Goal: Task Accomplishment & Management: Manage account settings

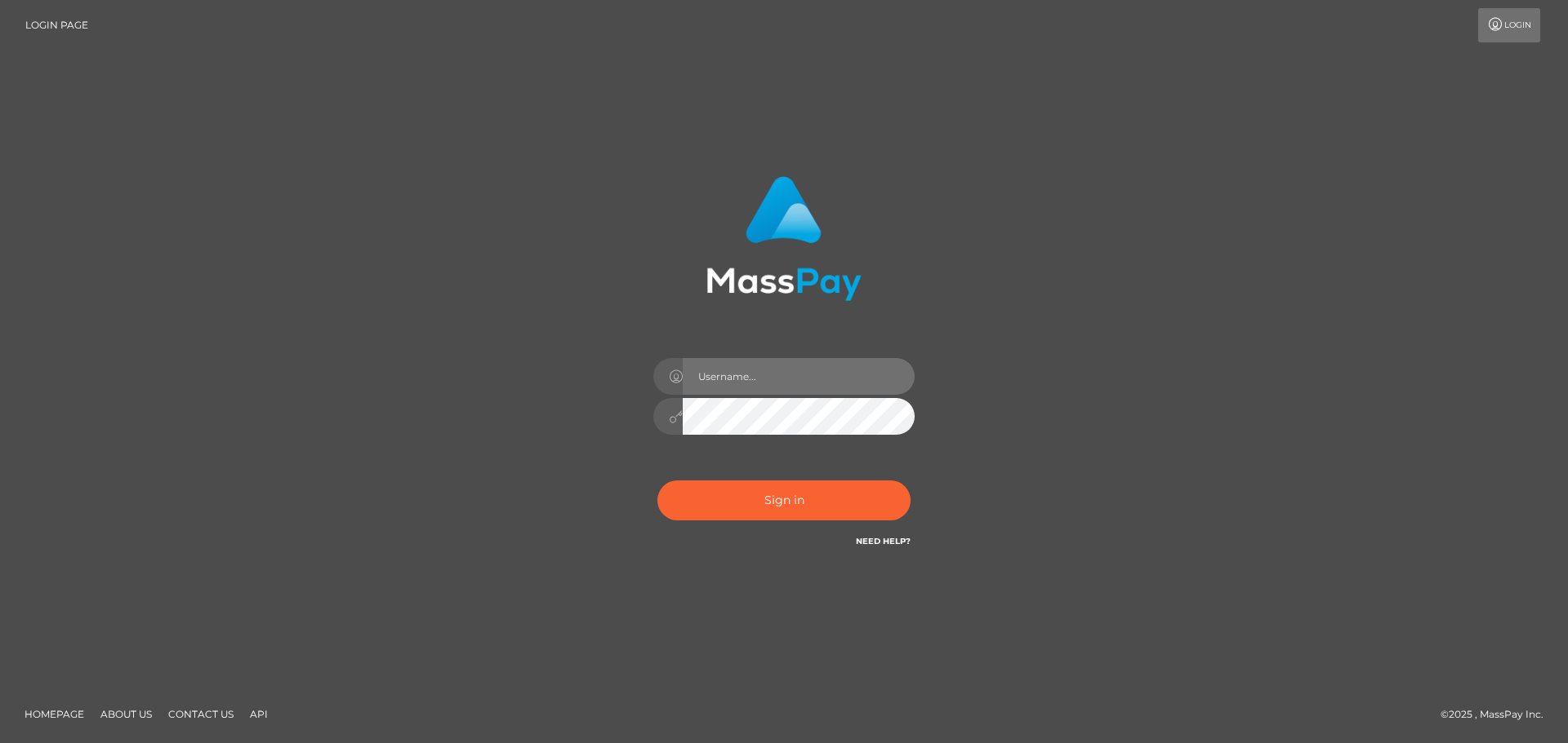
click at [703, 379] on input "text" at bounding box center [798, 376] width 232 height 37
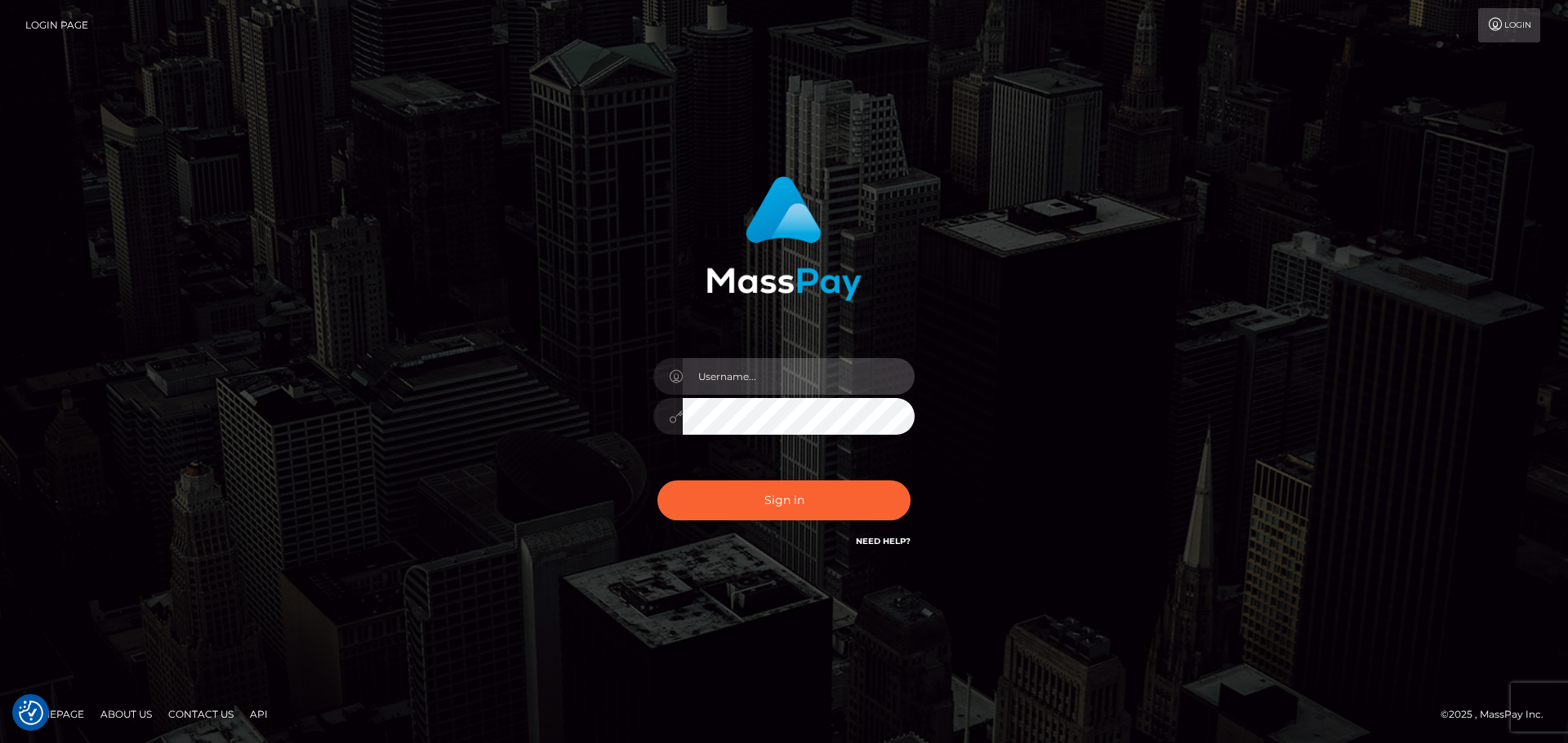
type input "[EMAIL_ADDRESS][DOMAIN_NAME]"
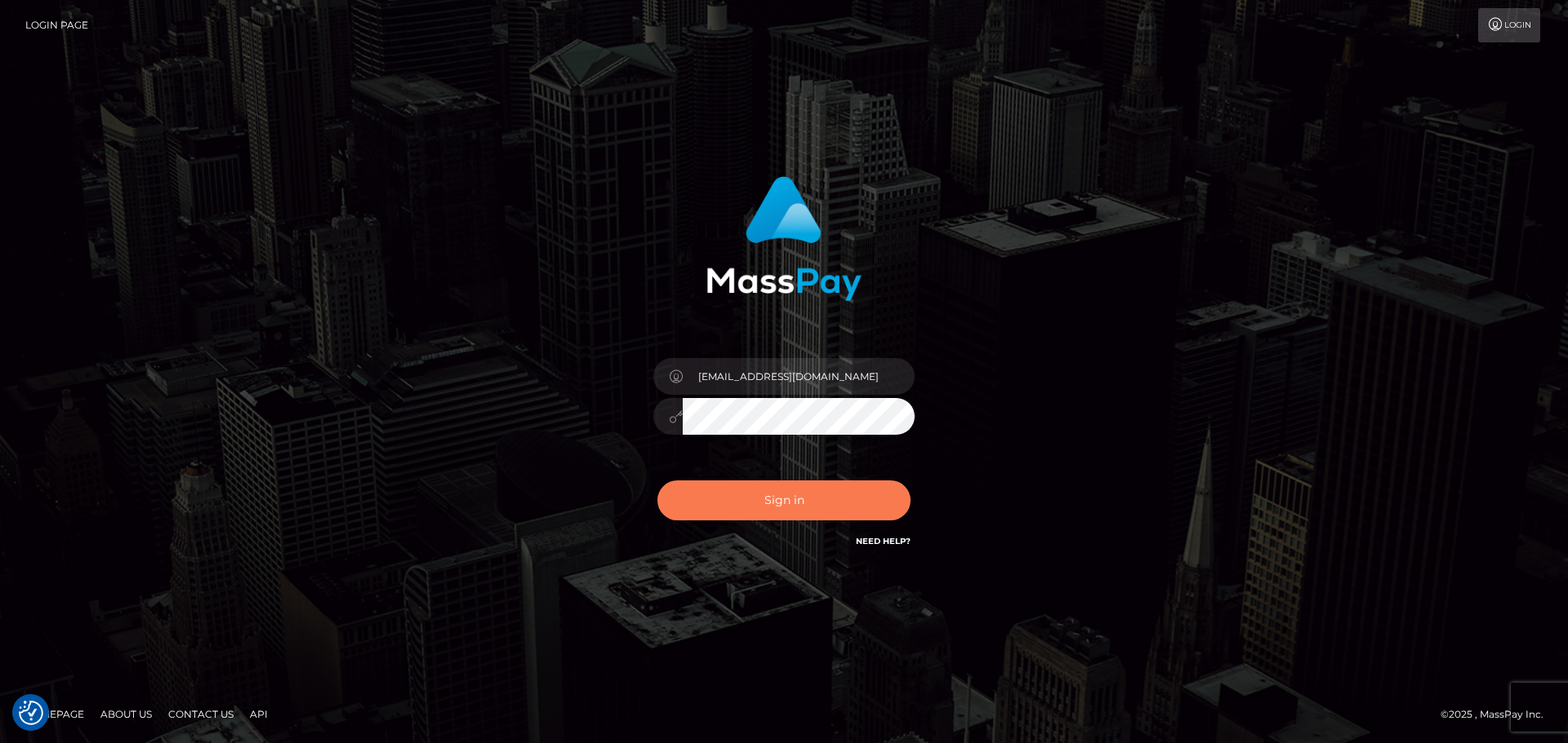
click at [795, 494] on button "Sign in" at bounding box center [784, 501] width 254 height 40
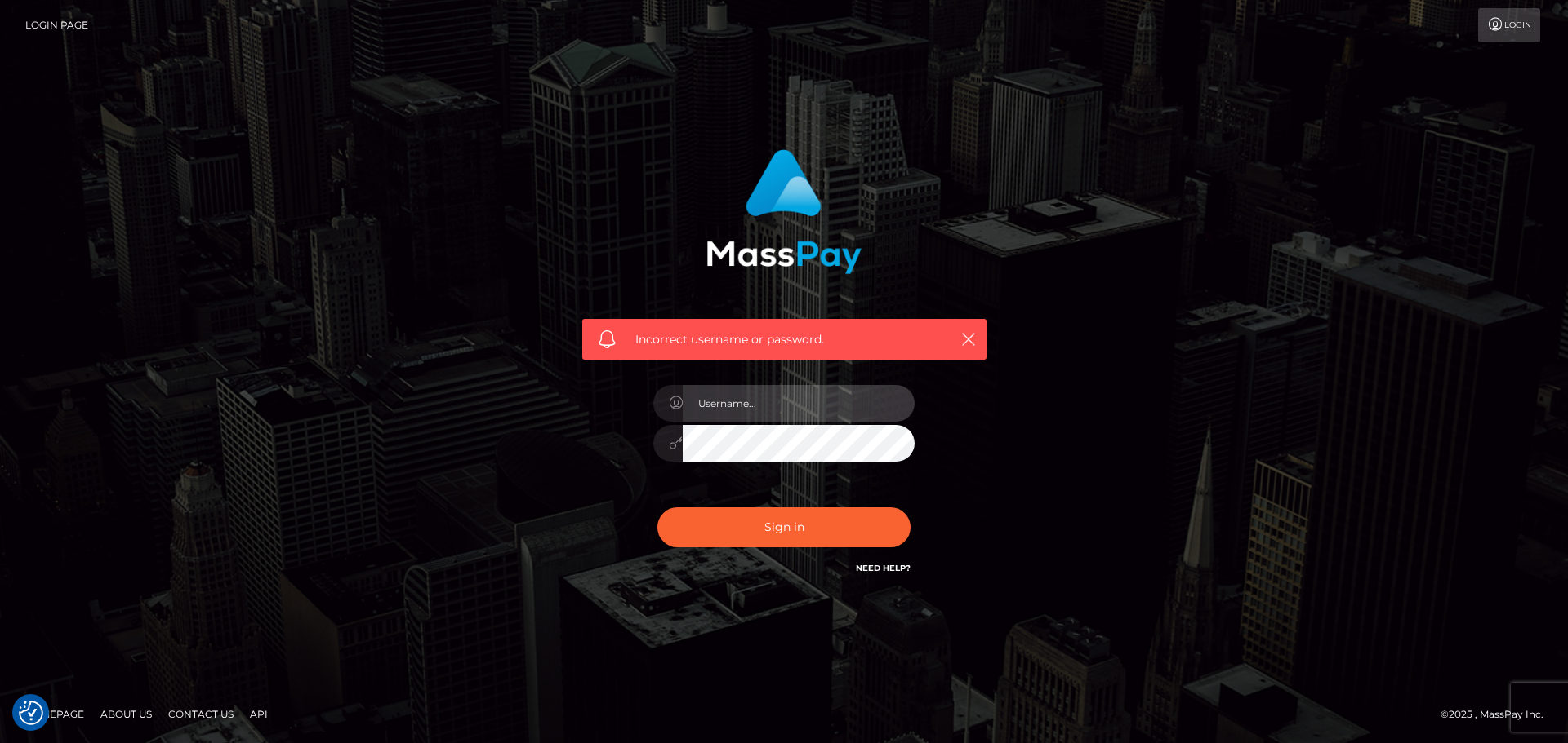
click at [840, 407] on input "text" at bounding box center [798, 403] width 232 height 37
type input "[EMAIL_ADDRESS][DOMAIN_NAME]"
click at [658, 508] on button "Sign in" at bounding box center [784, 528] width 254 height 40
type input "[EMAIL_ADDRESS][DOMAIN_NAME]"
click at [658, 508] on button "Sign in" at bounding box center [784, 528] width 254 height 40
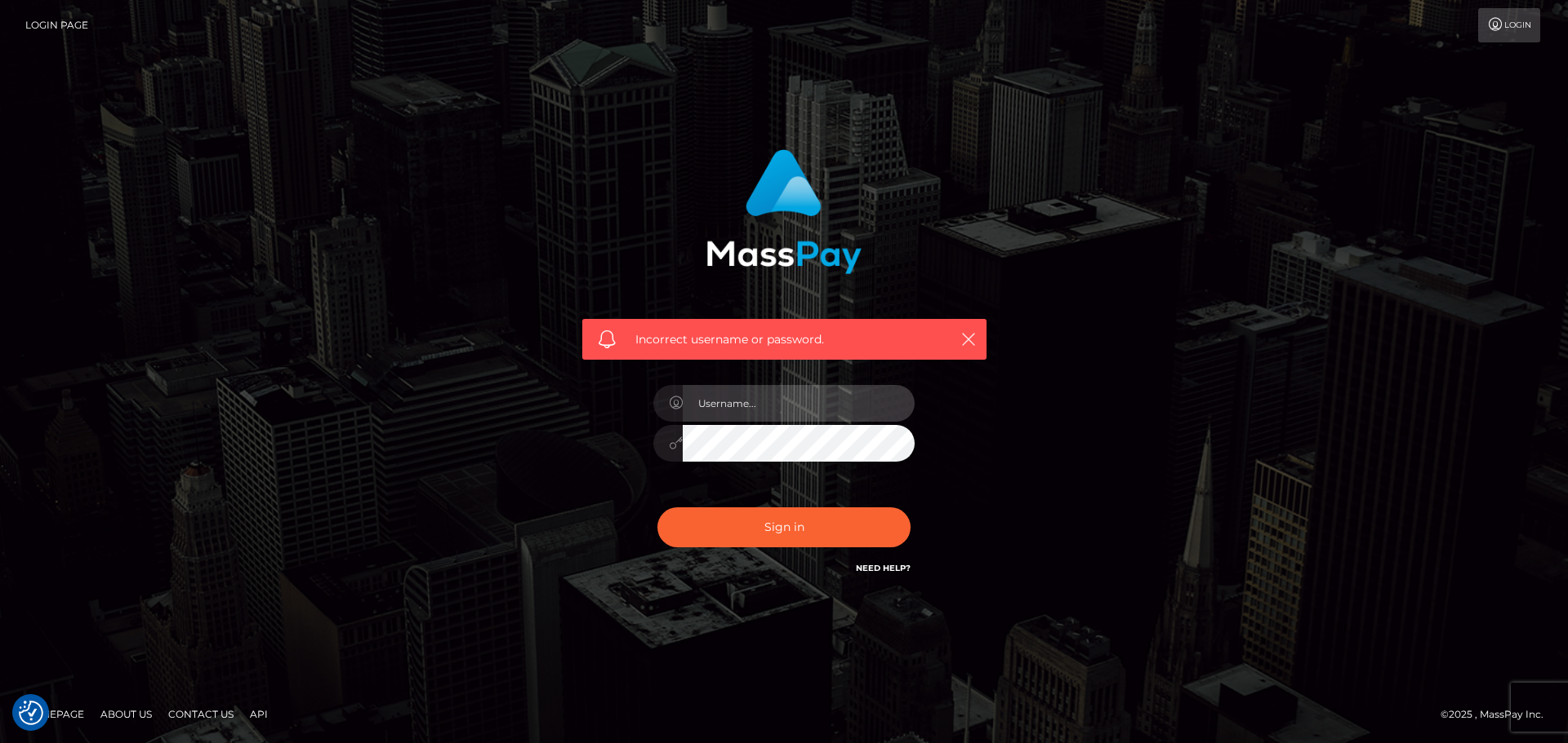
click at [805, 407] on input "text" at bounding box center [798, 403] width 232 height 37
click at [738, 402] on input "text" at bounding box center [798, 403] width 232 height 37
type input "[EMAIL_ADDRESS][DOMAIN_NAME]"
click at [658, 508] on button "Sign in" at bounding box center [784, 528] width 254 height 40
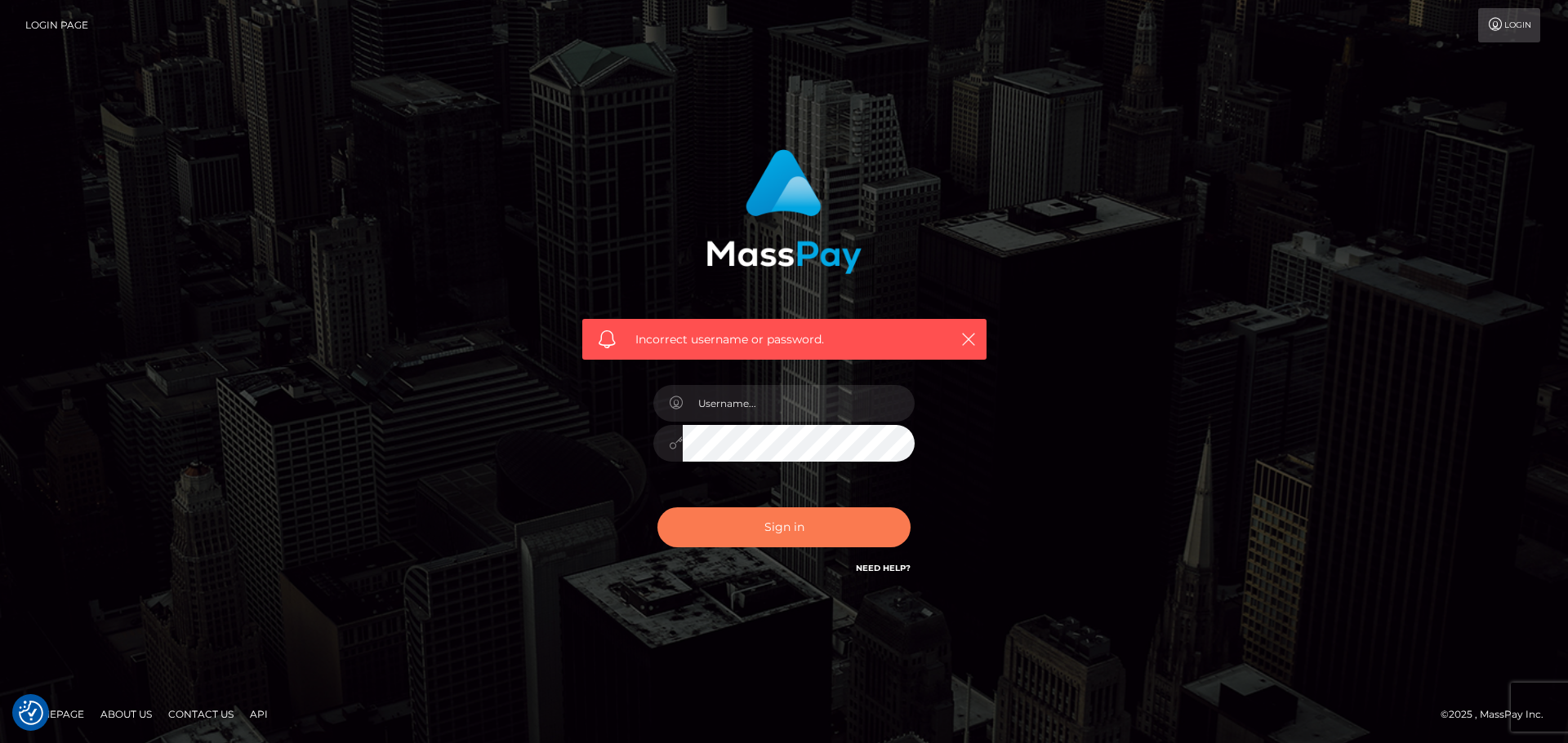
click at [723, 515] on button "Sign in" at bounding box center [784, 528] width 254 height 40
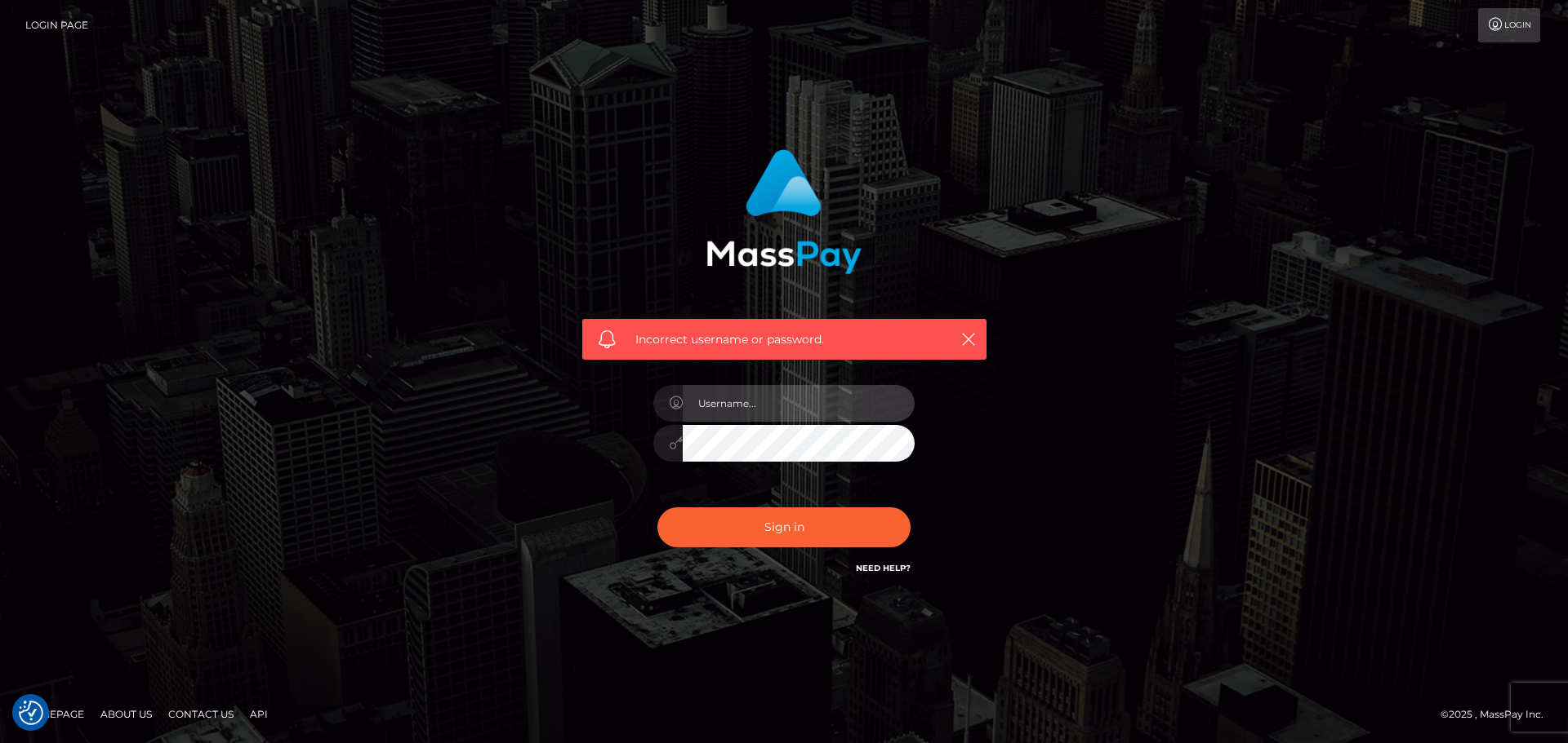
click at [718, 395] on input "text" at bounding box center [798, 403] width 232 height 37
type input "ellieleighhopkins@gmail.com"
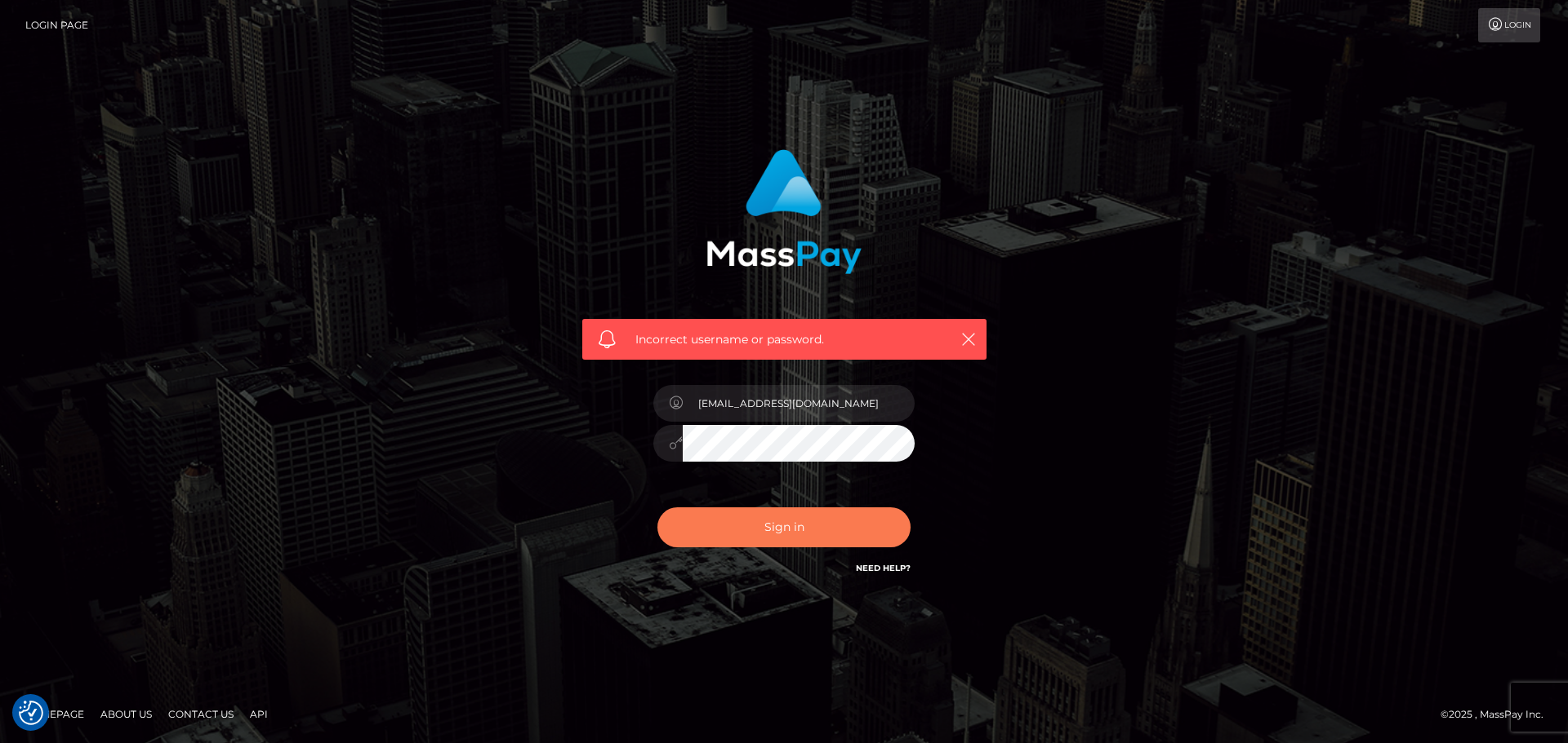
click at [698, 524] on button "Sign in" at bounding box center [784, 528] width 254 height 40
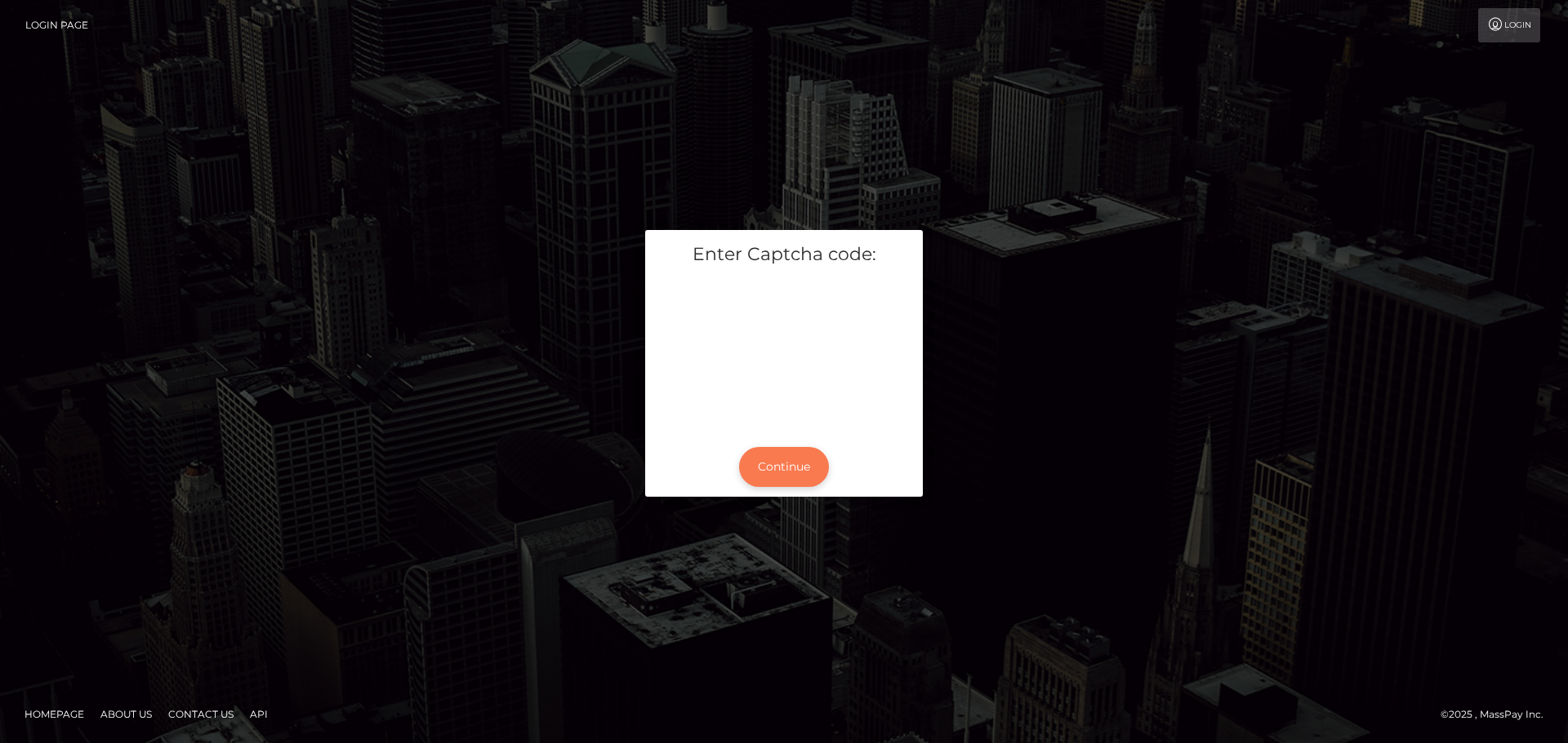
click at [773, 454] on button "Continue" at bounding box center [784, 467] width 90 height 40
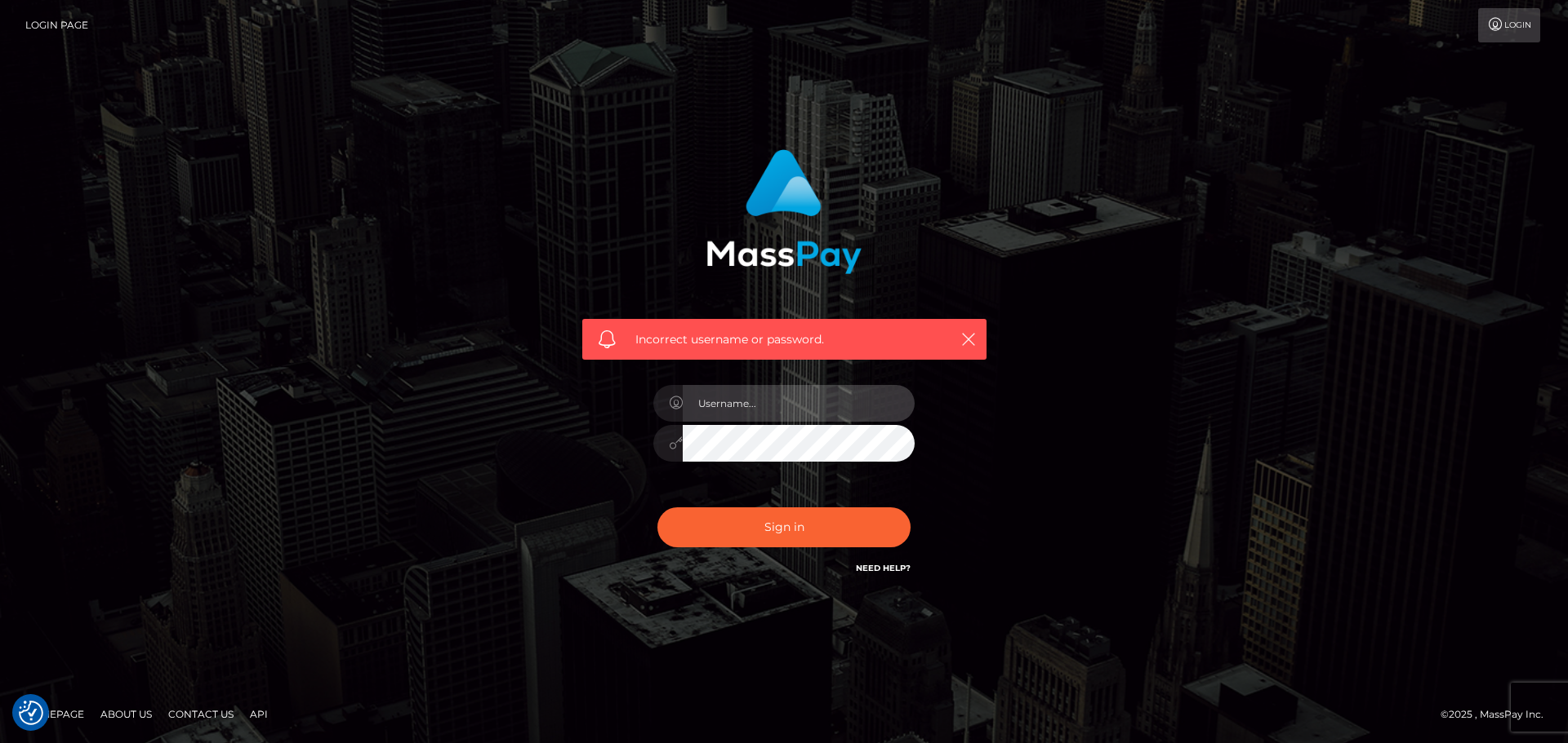
click at [771, 409] on input "text" at bounding box center [798, 403] width 232 height 37
type input "ellieleighhopkins@gmail.com"
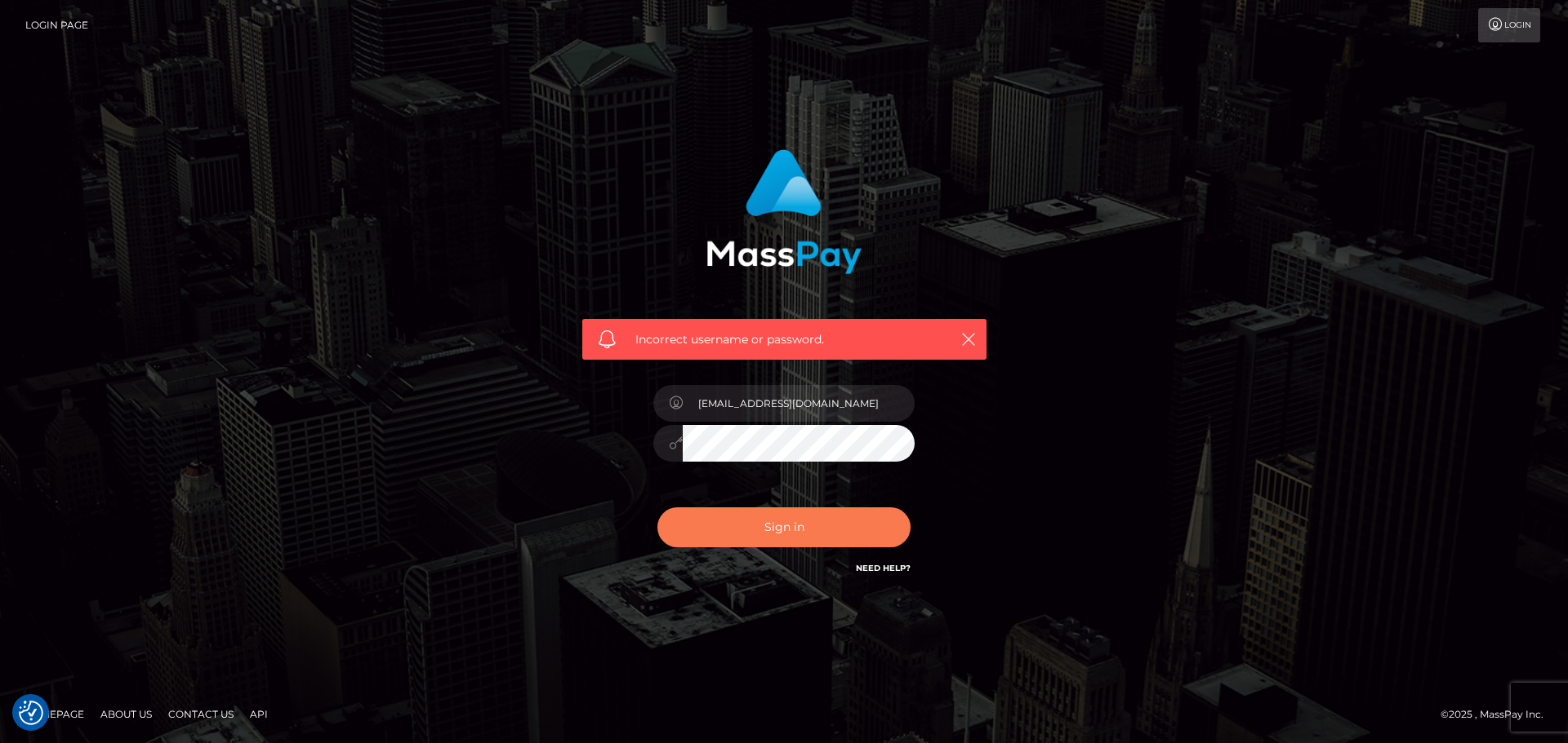
click at [716, 510] on button "Sign in" at bounding box center [784, 528] width 254 height 40
click at [865, 564] on link "Need Help?" at bounding box center [883, 568] width 54 height 10
click at [900, 567] on link "Need Help?" at bounding box center [883, 568] width 54 height 10
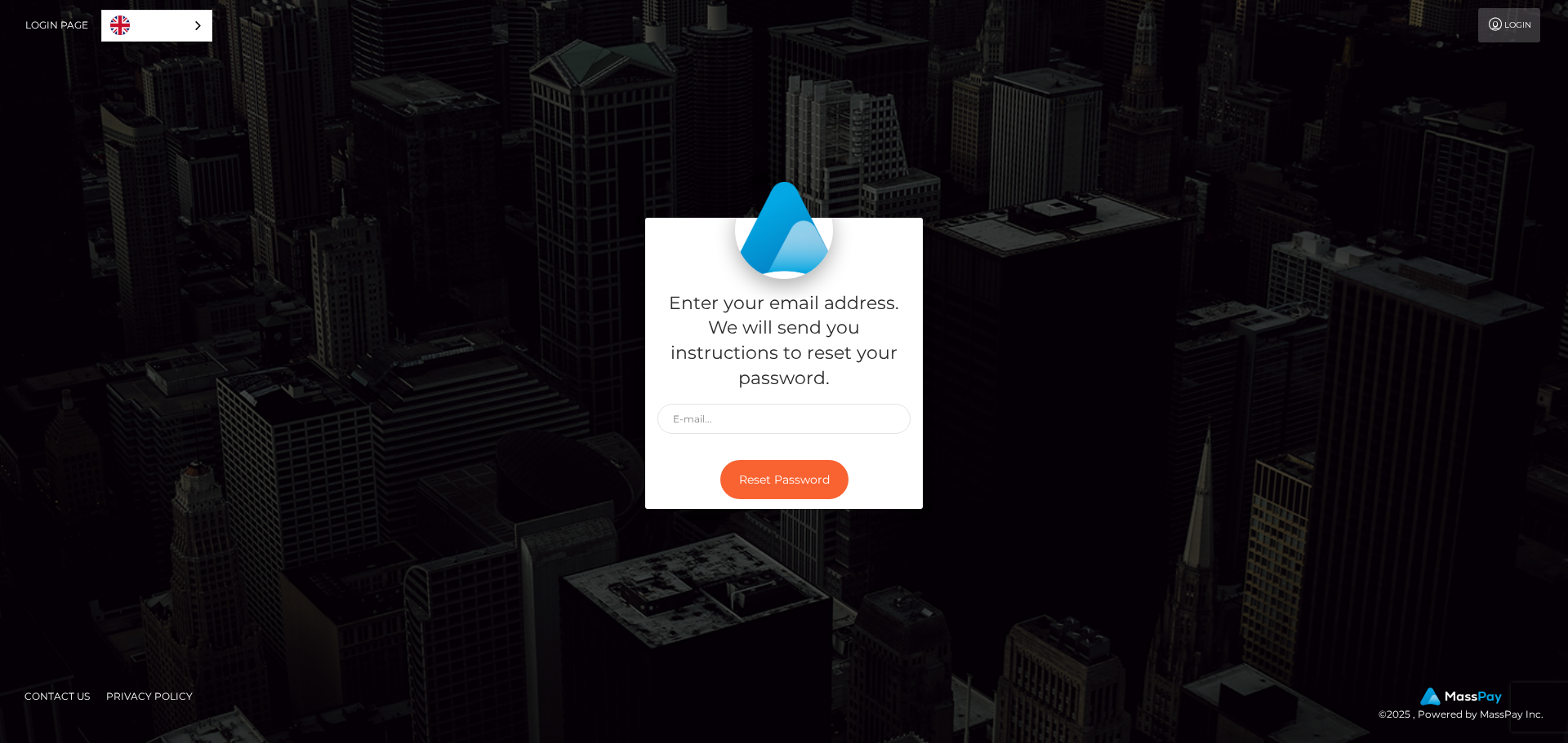
drag, startPoint x: 819, startPoint y: 401, endPoint x: 811, endPoint y: 413, distance: 14.4
click at [817, 402] on div "Enter your email address. We will send you instructions to reset your password." at bounding box center [784, 365] width 277 height 171
click at [811, 417] on input "text" at bounding box center [784, 419] width 254 height 30
type input "[EMAIL_ADDRESS][DOMAIN_NAME]"
click at [796, 463] on button "Reset Password" at bounding box center [784, 480] width 128 height 40
